Goal: Navigation & Orientation: Understand site structure

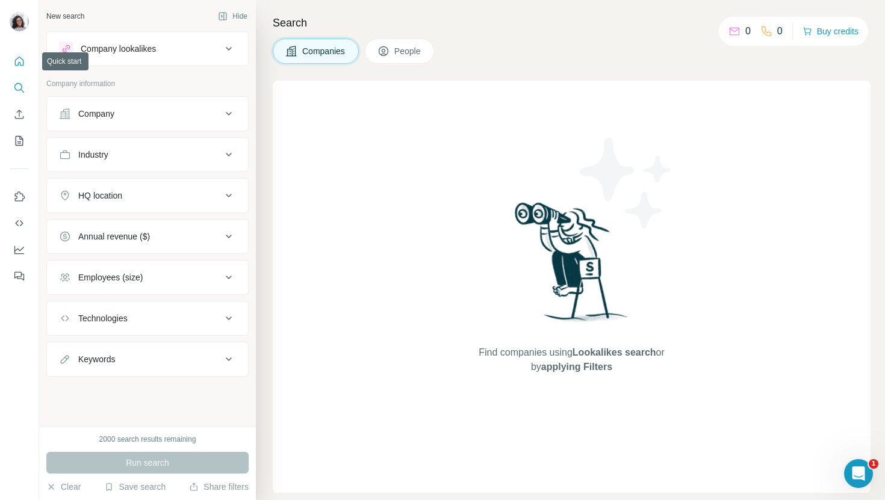
click at [20, 62] on icon "Quick start" at bounding box center [19, 61] width 9 height 9
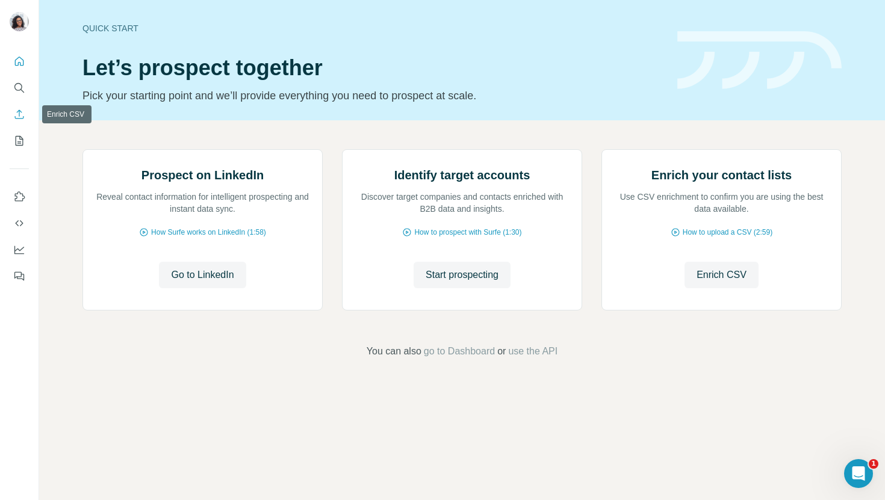
click at [20, 115] on icon "Enrich CSV" at bounding box center [19, 114] width 12 height 12
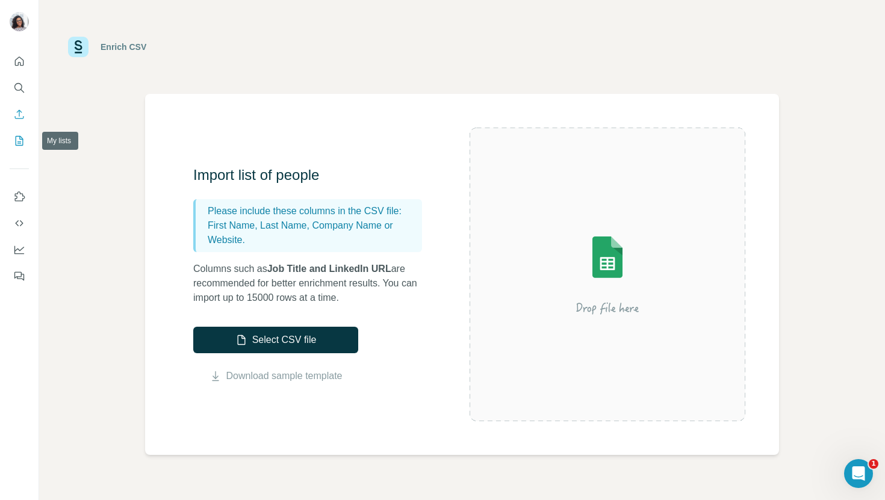
click at [21, 135] on icon "My lists" at bounding box center [19, 141] width 12 height 12
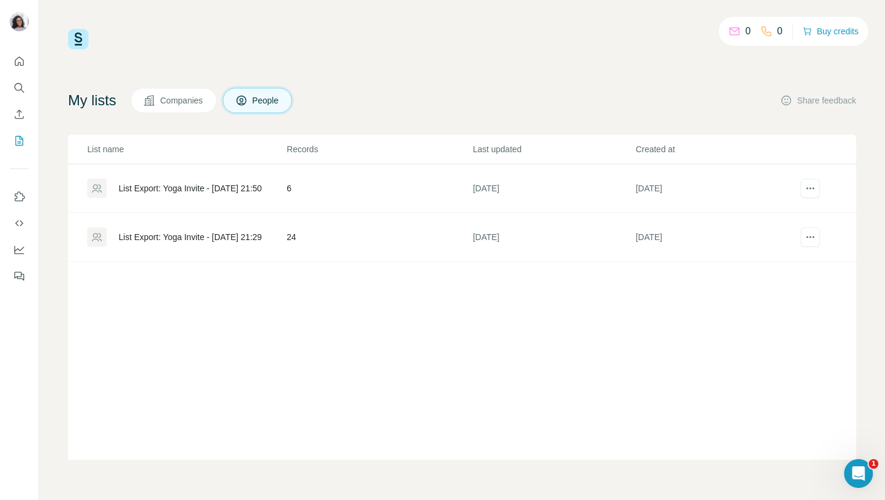
drag, startPoint x: 22, startPoint y: 197, endPoint x: 57, endPoint y: 182, distance: 37.2
click at [57, 182] on div "0 0 Buy credits My lists Companies People Share feedback List name Records Last…" at bounding box center [442, 250] width 885 height 500
click at [20, 197] on icon "Use Surfe on LinkedIn" at bounding box center [19, 197] width 12 height 12
